Goal: Task Accomplishment & Management: Use online tool/utility

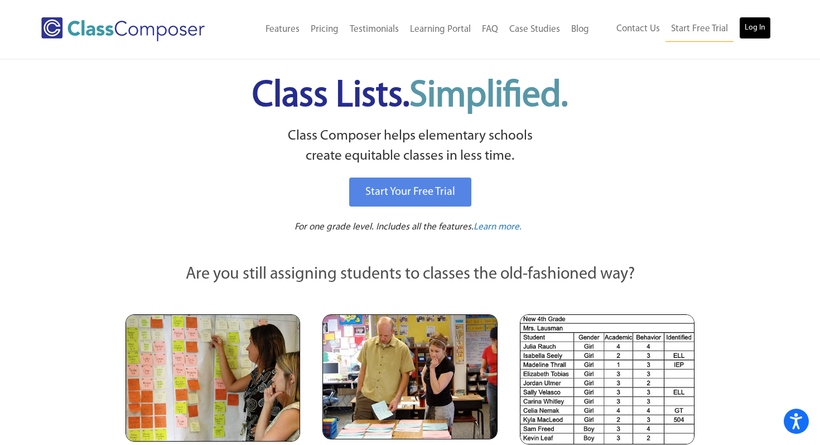
click at [766, 33] on link "Log In" at bounding box center [755, 28] width 32 height 22
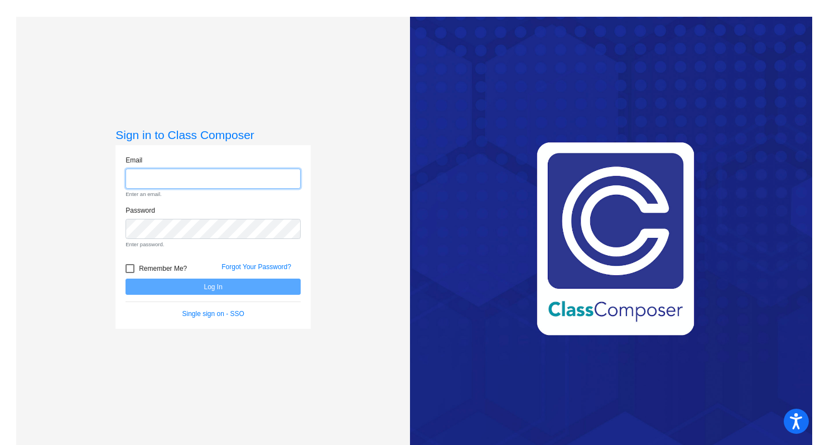
type input "sbrar@lgusd.org"
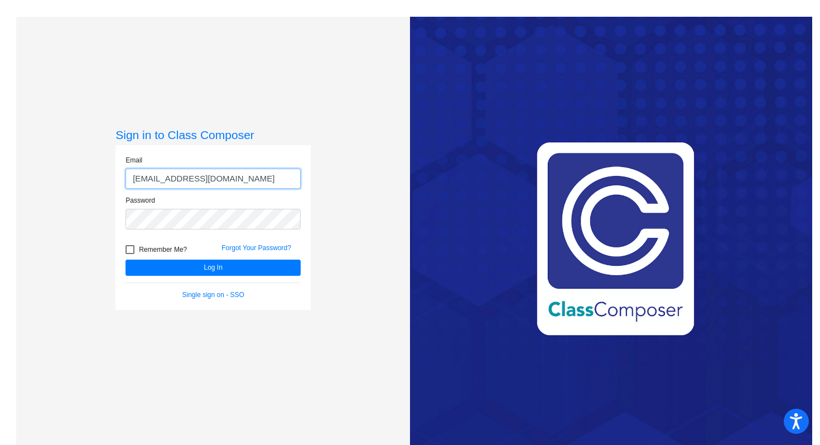
click at [126, 259] on button "Log In" at bounding box center [213, 267] width 175 height 16
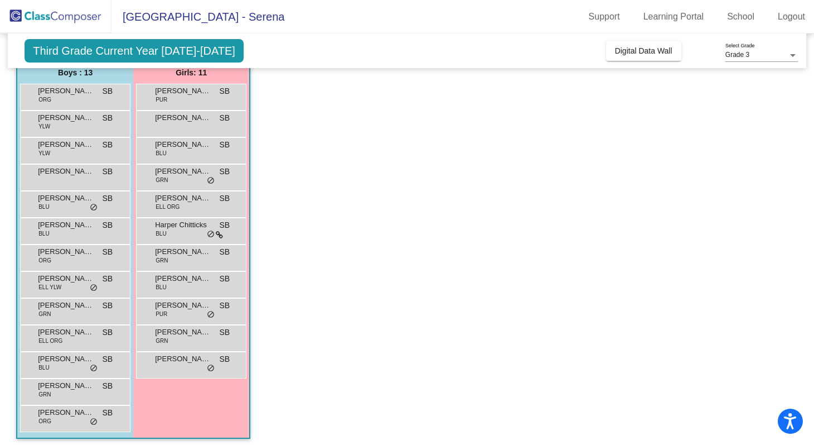
scroll to position [96, 0]
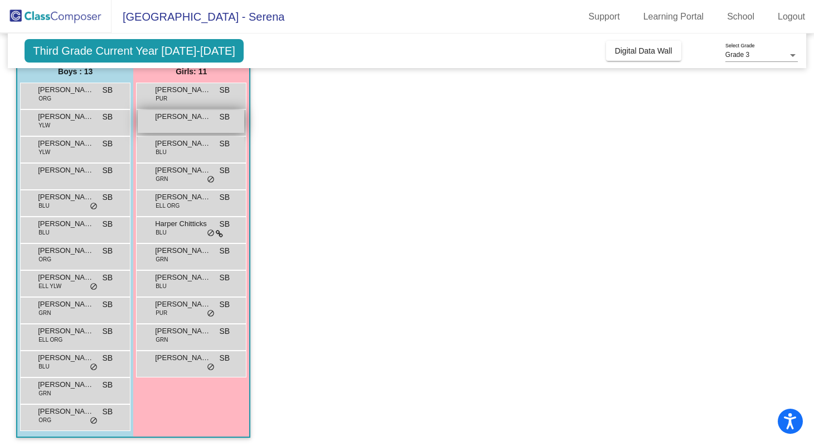
click at [191, 124] on div "Aishi Poddar SB lock do_not_disturb_alt" at bounding box center [191, 121] width 107 height 23
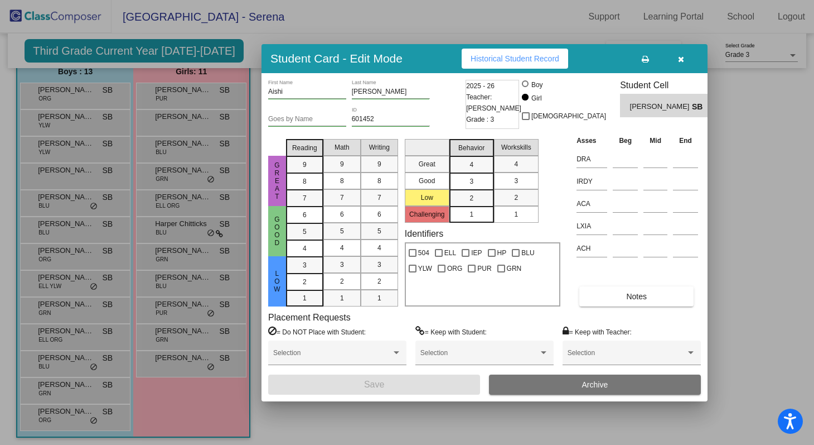
click at [679, 62] on icon "button" at bounding box center [681, 59] width 6 height 8
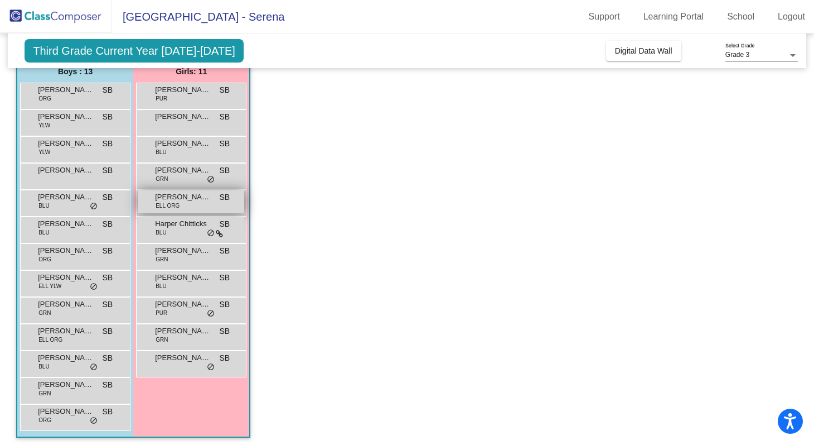
click at [180, 200] on span "Ellie Chen" at bounding box center [183, 196] width 56 height 11
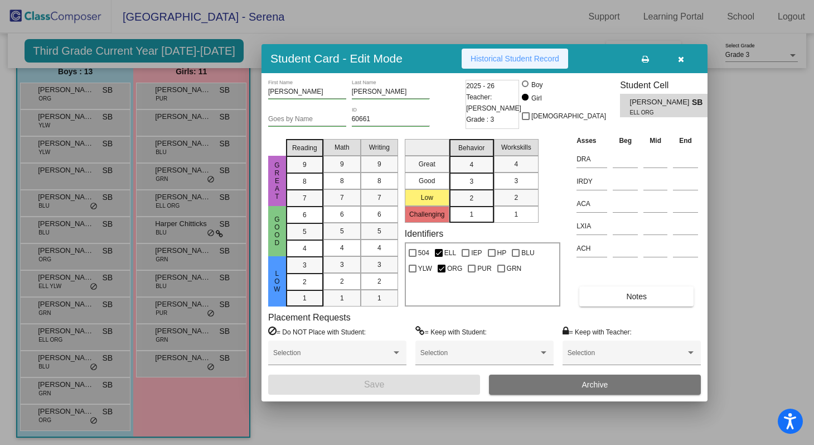
click at [510, 61] on span "Historical Student Record" at bounding box center [515, 58] width 89 height 9
click at [681, 64] on button "button" at bounding box center [681, 59] width 36 height 20
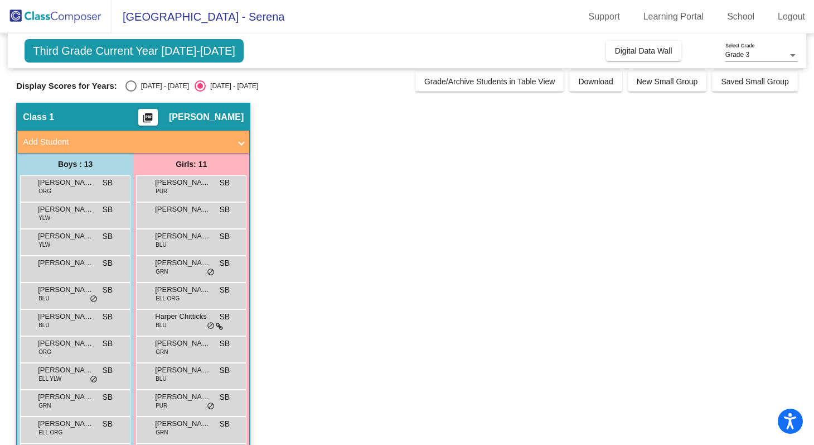
scroll to position [0, 0]
